Goal: Information Seeking & Learning: Learn about a topic

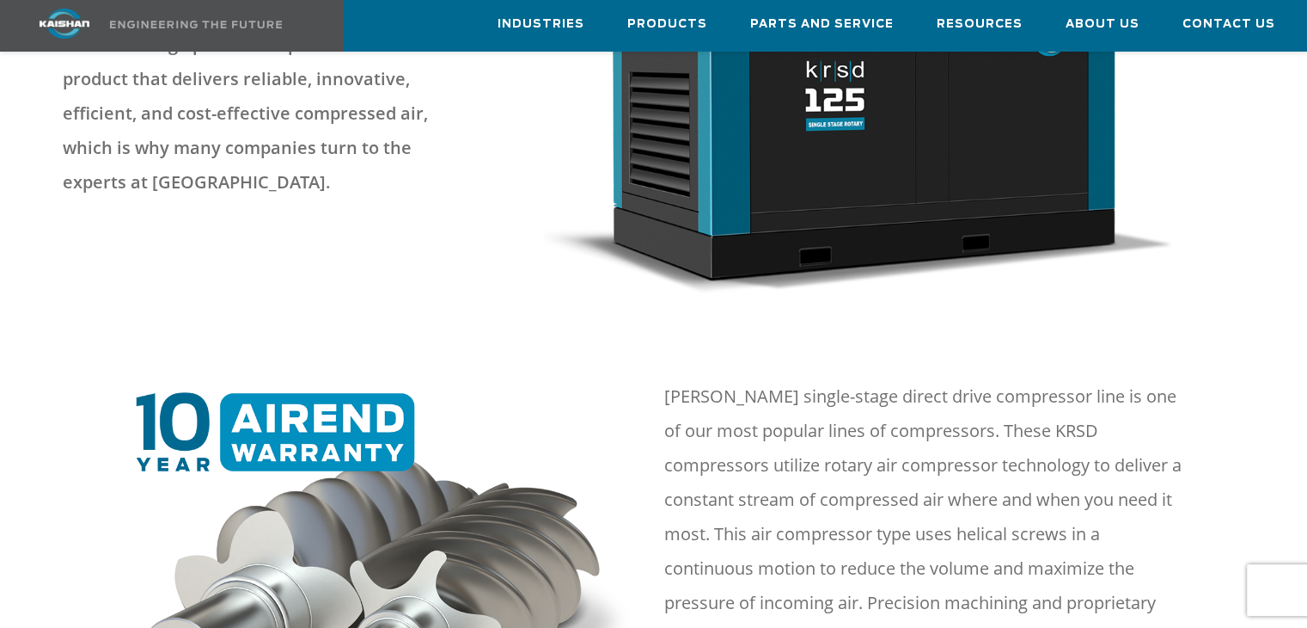
scroll to position [516, 0]
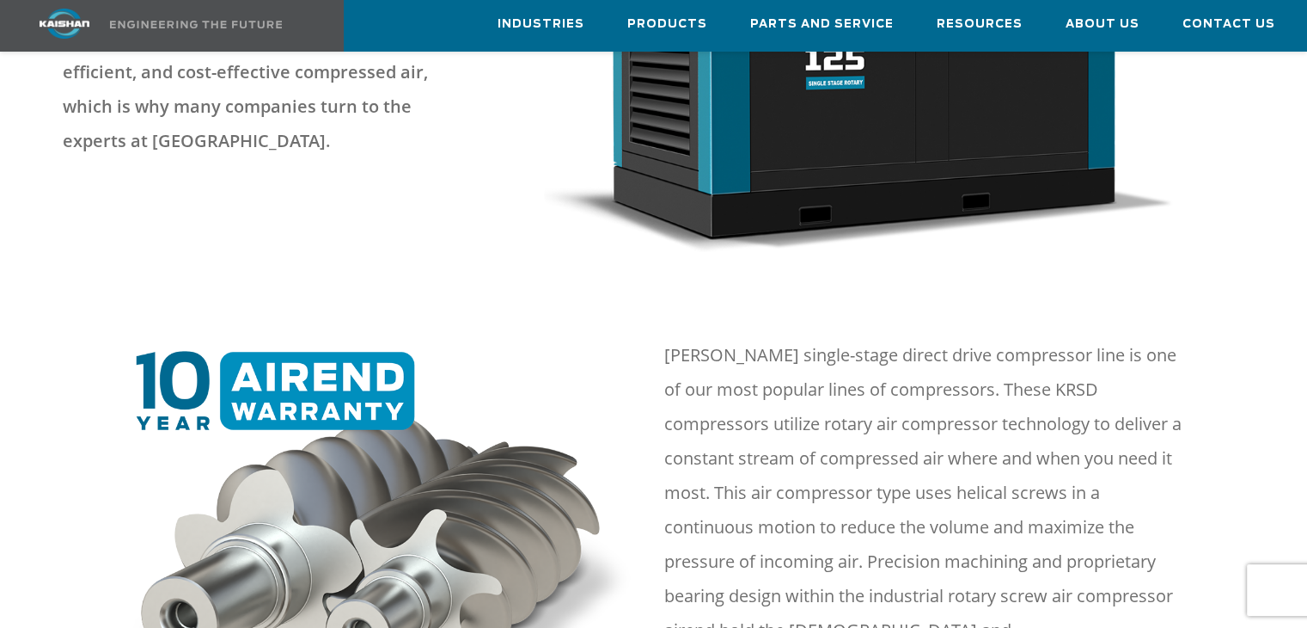
click at [1198, 211] on div at bounding box center [894, 59] width 701 height 386
click at [883, 25] on span "Parts and Service" at bounding box center [822, 26] width 144 height 23
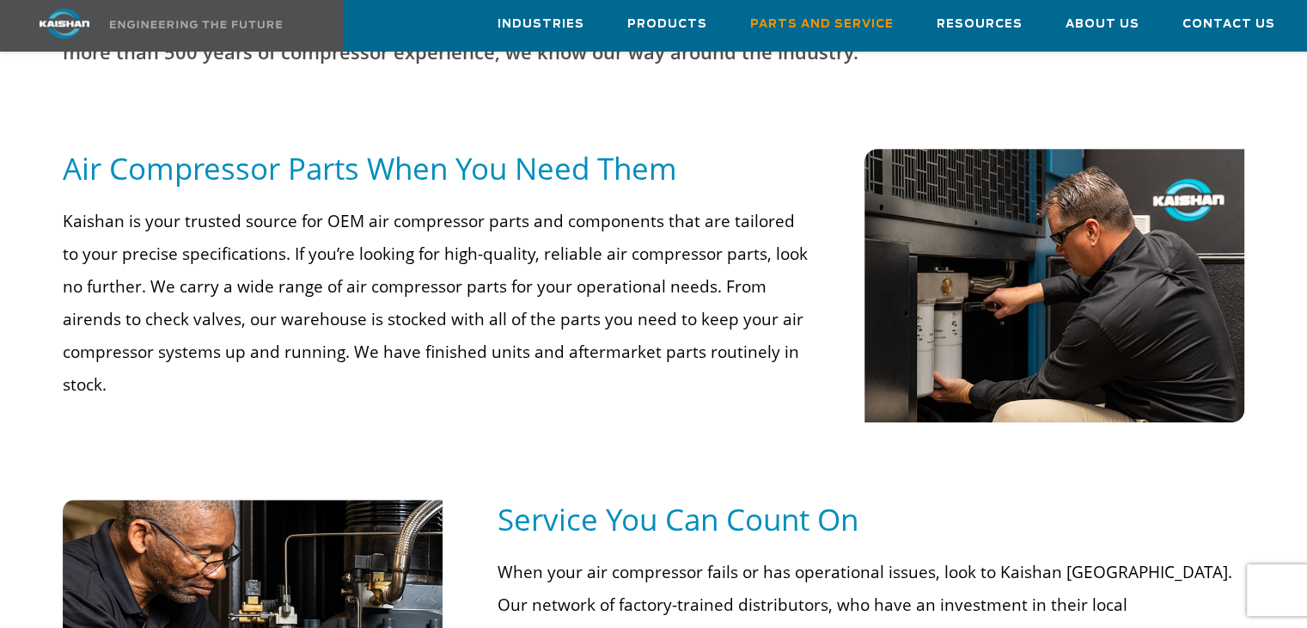
scroll to position [860, 0]
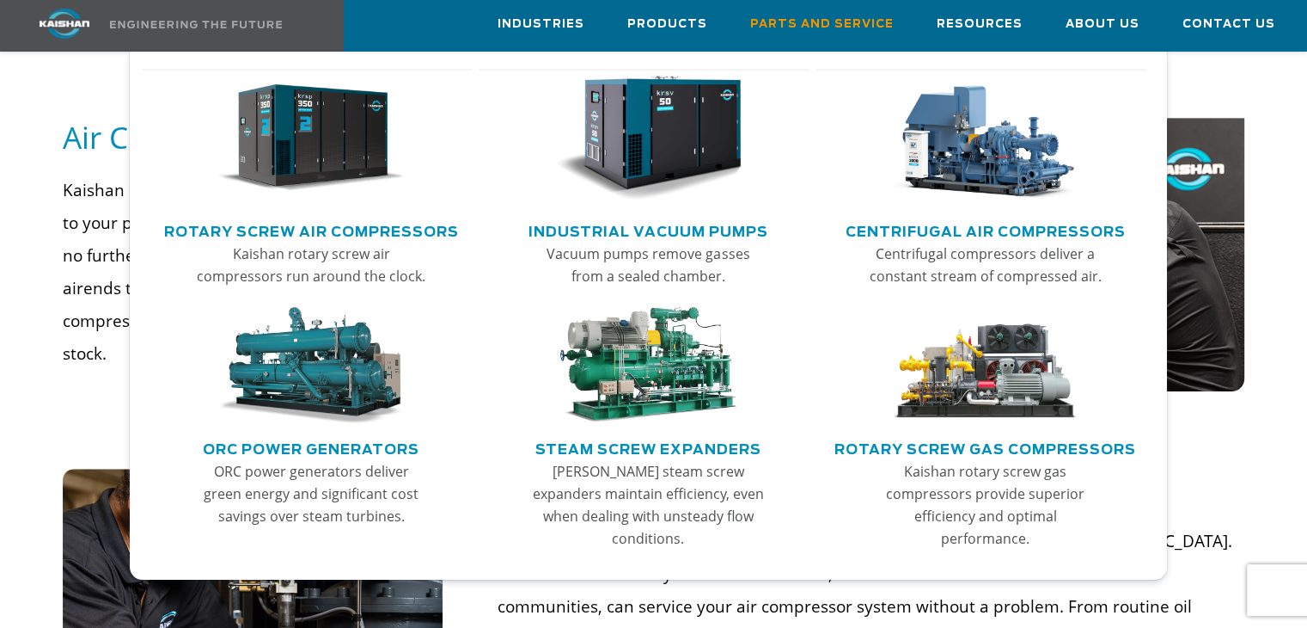
click at [397, 235] on link "Rotary Screw Air Compressors" at bounding box center [311, 230] width 295 height 26
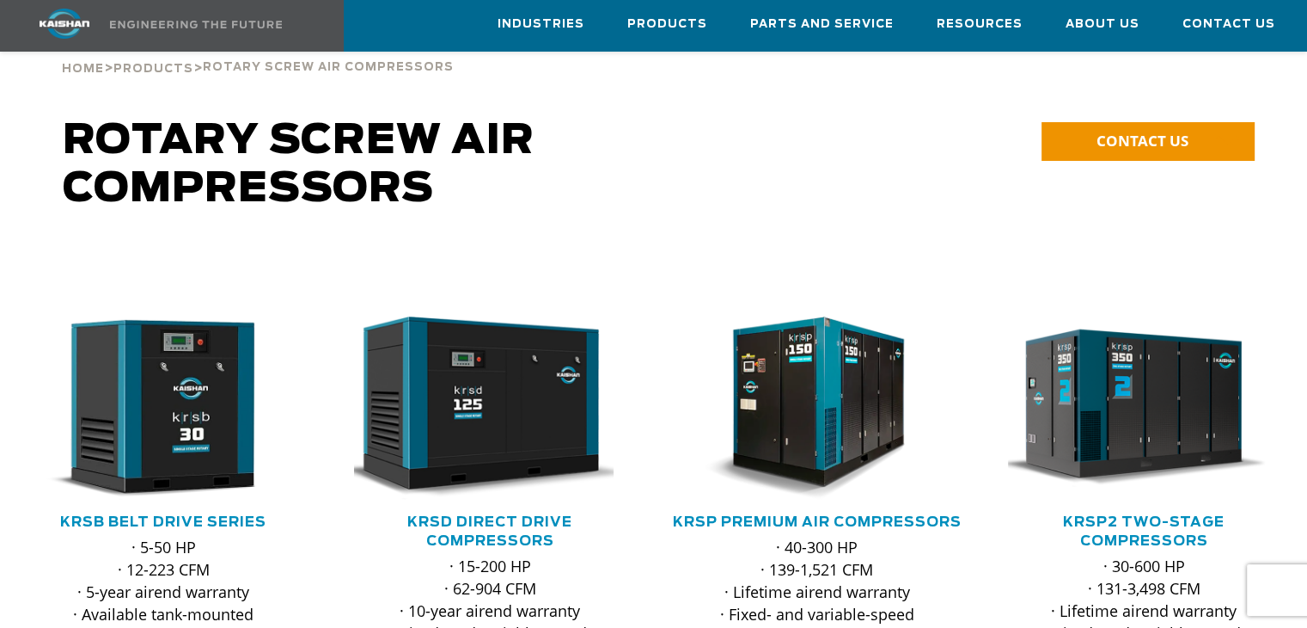
scroll to position [172, 0]
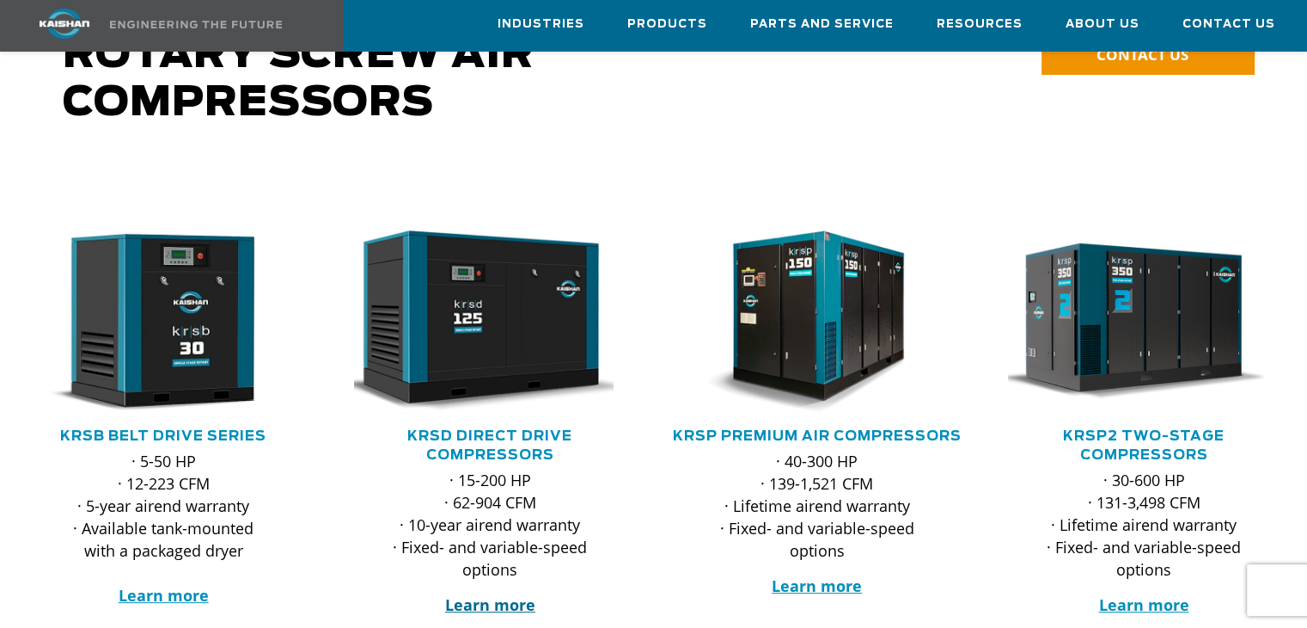
click at [501, 594] on strong "Learn more" at bounding box center [490, 604] width 90 height 21
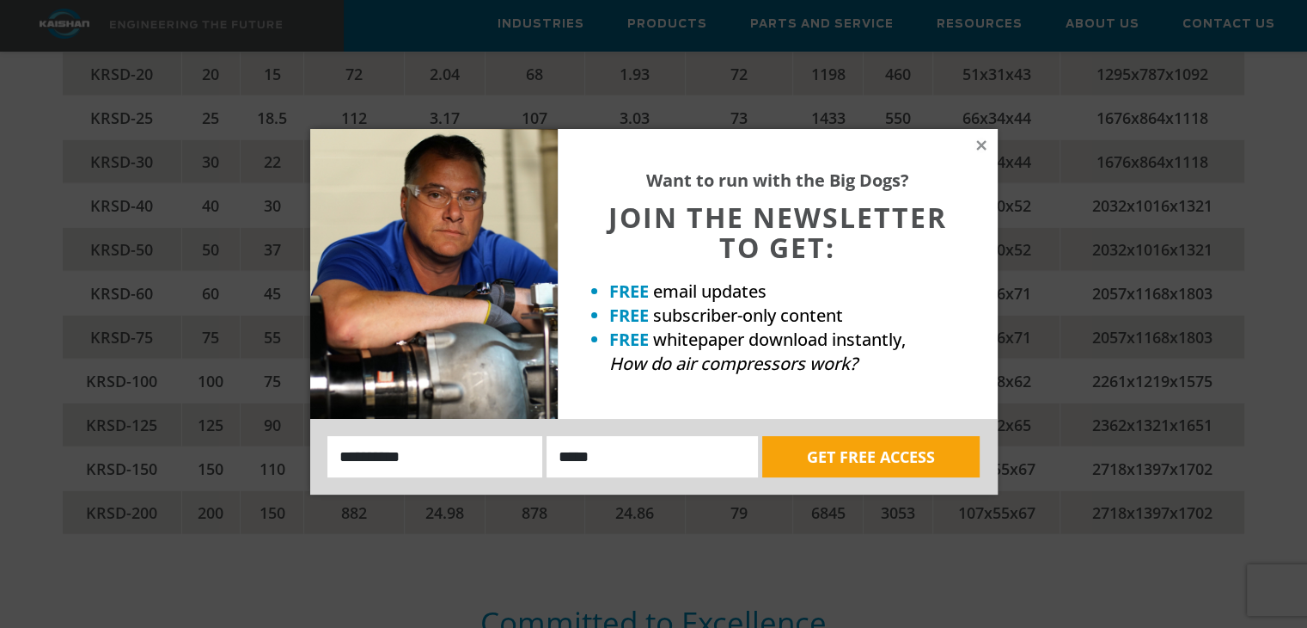
scroll to position [3685, 0]
click at [977, 137] on div "Want to run with the Big Dogs? JOIN THE NEWSLETTER TO GET: FREE email updates F…" at bounding box center [778, 274] width 440 height 290
click at [980, 144] on icon at bounding box center [981, 144] width 9 height 9
